Goal: Information Seeking & Learning: Understand process/instructions

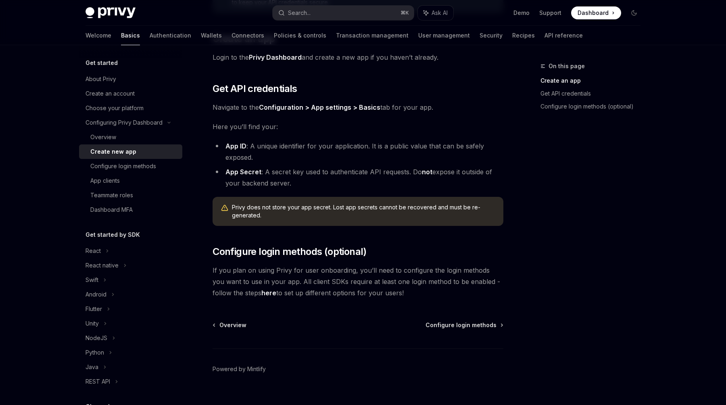
scroll to position [162, 0]
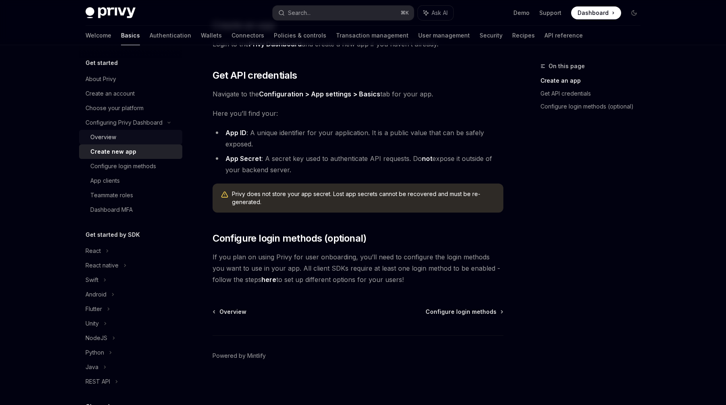
click at [119, 134] on div "Overview" at bounding box center [133, 137] width 87 height 10
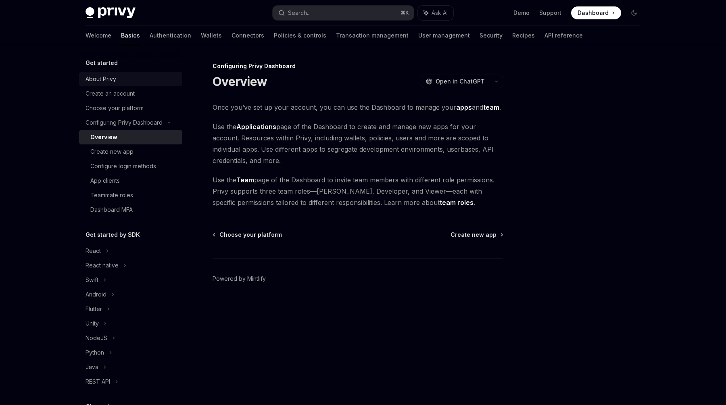
click at [117, 77] on div "About Privy" at bounding box center [132, 79] width 92 height 10
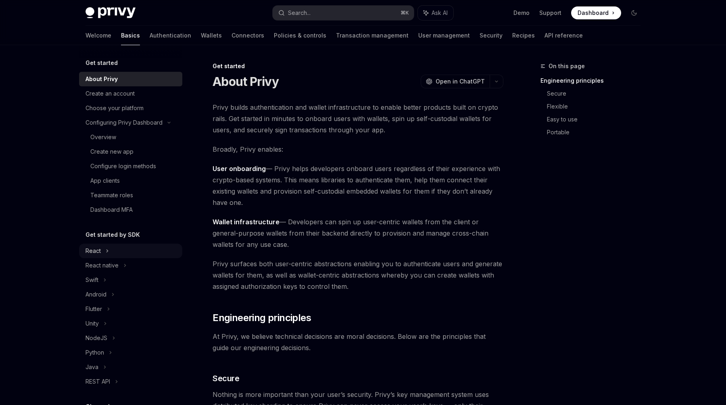
click at [108, 250] on icon at bounding box center [107, 251] width 3 height 10
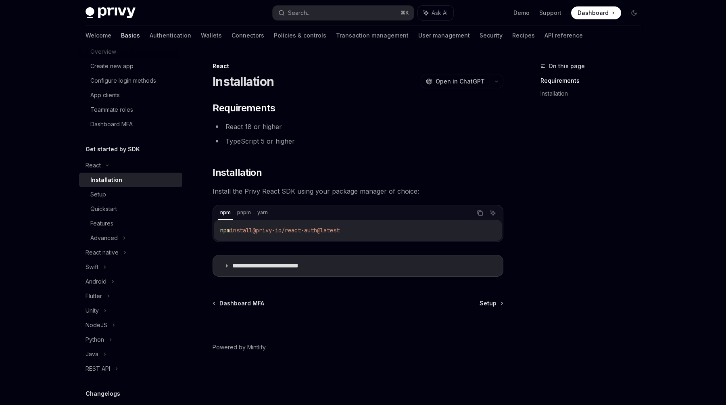
scroll to position [95, 0]
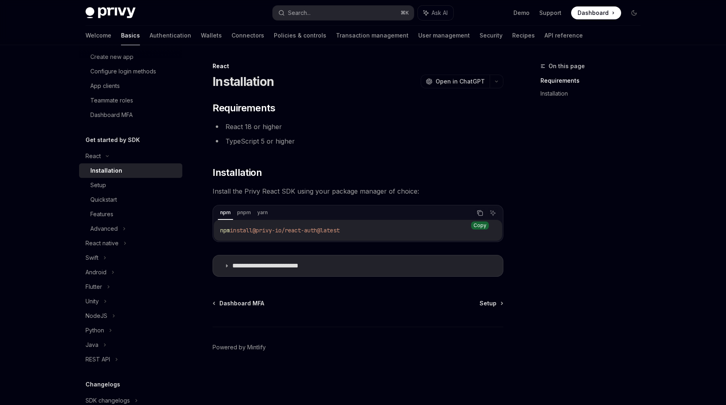
click at [480, 210] on icon "Copy the contents from the code block" at bounding box center [480, 213] width 6 height 6
click at [106, 184] on div "Setup" at bounding box center [133, 185] width 87 height 10
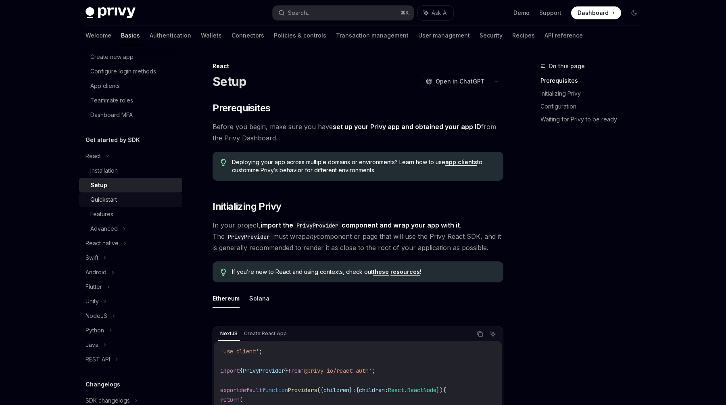
click at [117, 201] on div "Quickstart" at bounding box center [103, 200] width 27 height 10
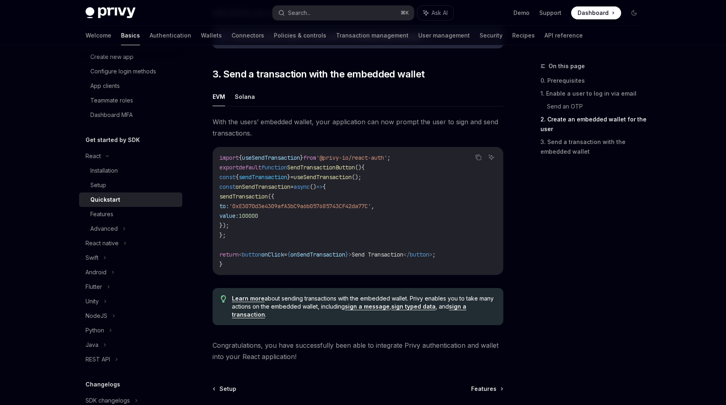
scroll to position [765, 0]
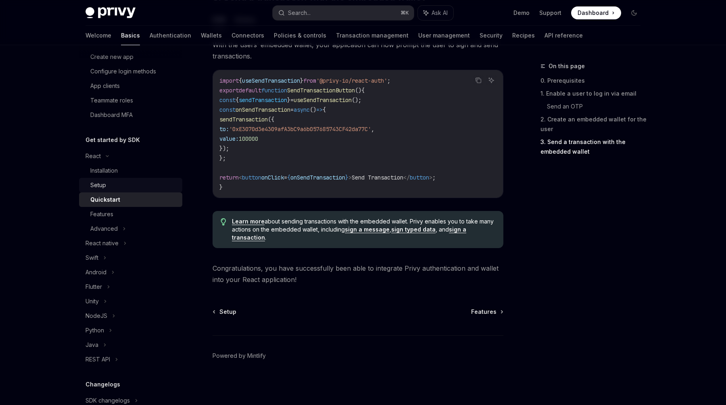
click at [117, 184] on div "Setup" at bounding box center [133, 185] width 87 height 10
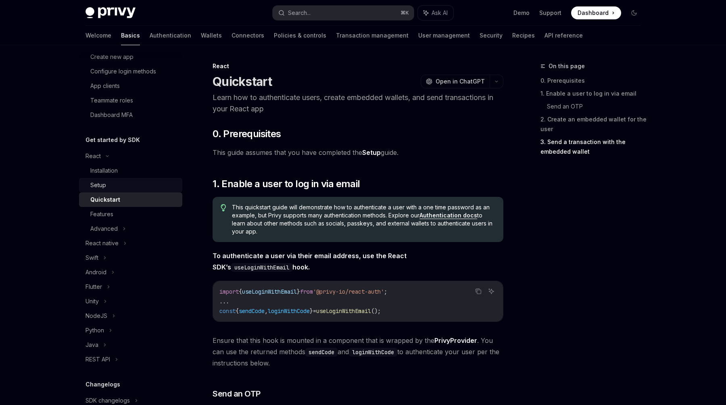
type textarea "*"
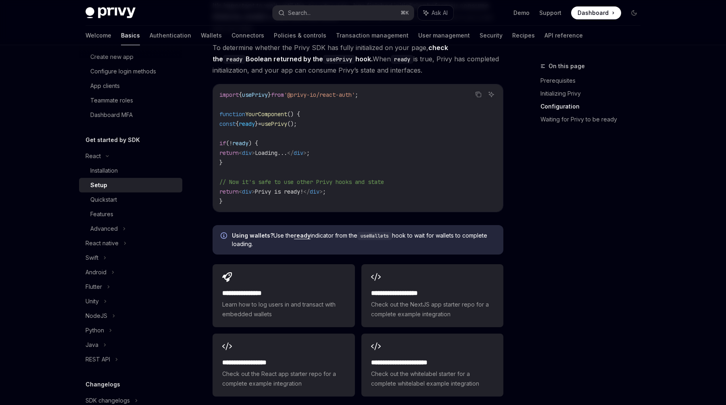
scroll to position [980, 0]
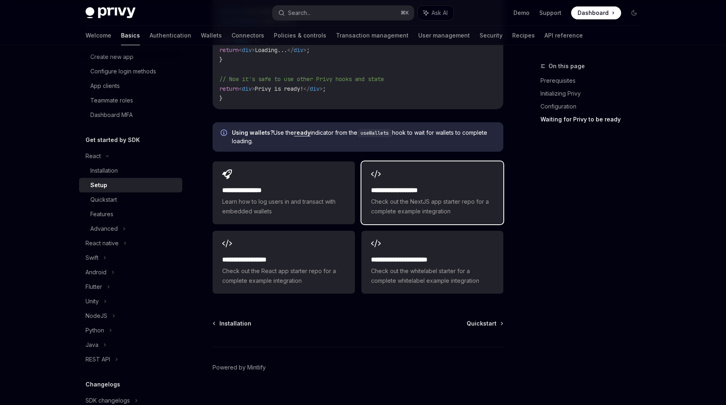
click at [424, 168] on div "**********" at bounding box center [432, 192] width 142 height 63
